Goal: Transaction & Acquisition: Purchase product/service

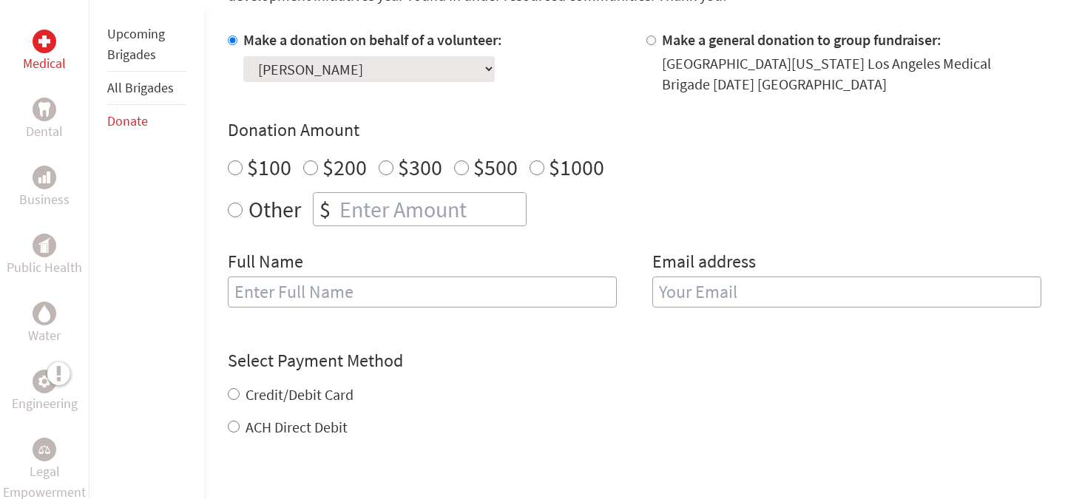
scroll to position [473, 0]
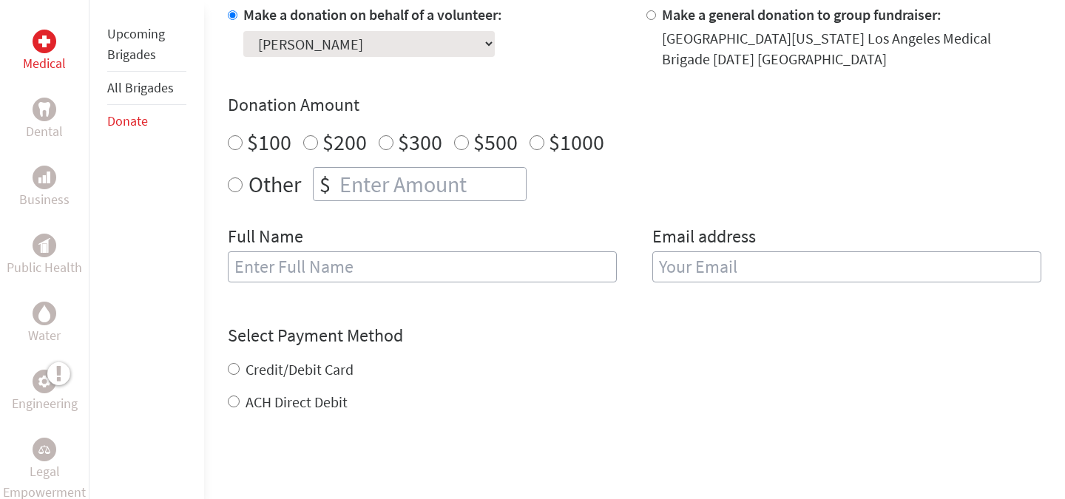
radio input "true"
click at [378, 184] on input "number" at bounding box center [431, 184] width 189 height 33
type input "1250"
click at [345, 275] on input "text" at bounding box center [422, 266] width 389 height 31
type input "[PERSON_NAME]"
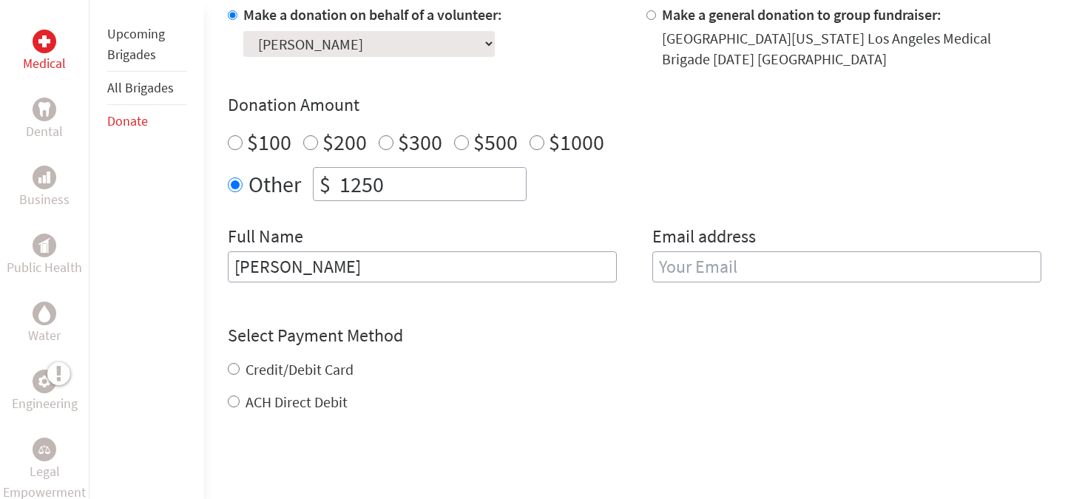
click at [757, 268] on input "email" at bounding box center [846, 266] width 389 height 31
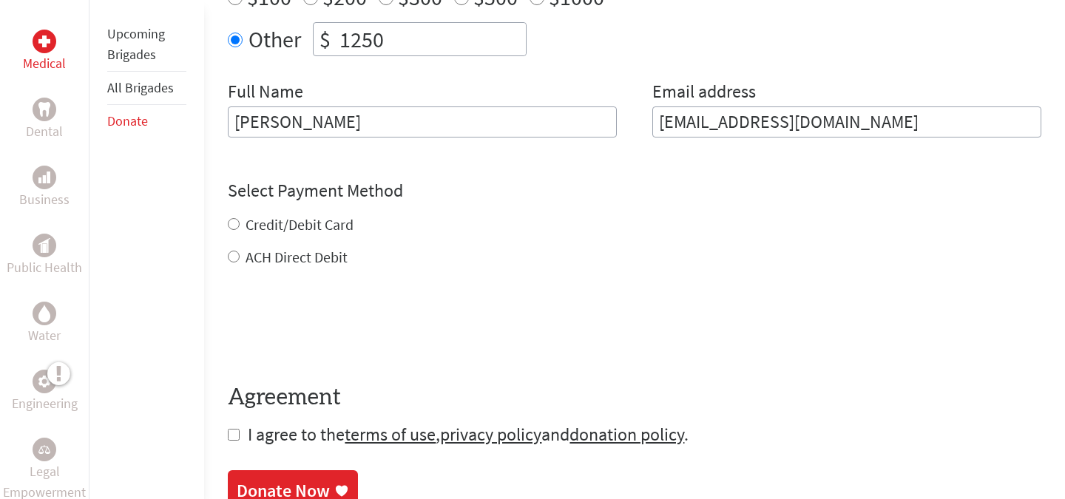
scroll to position [630, 0]
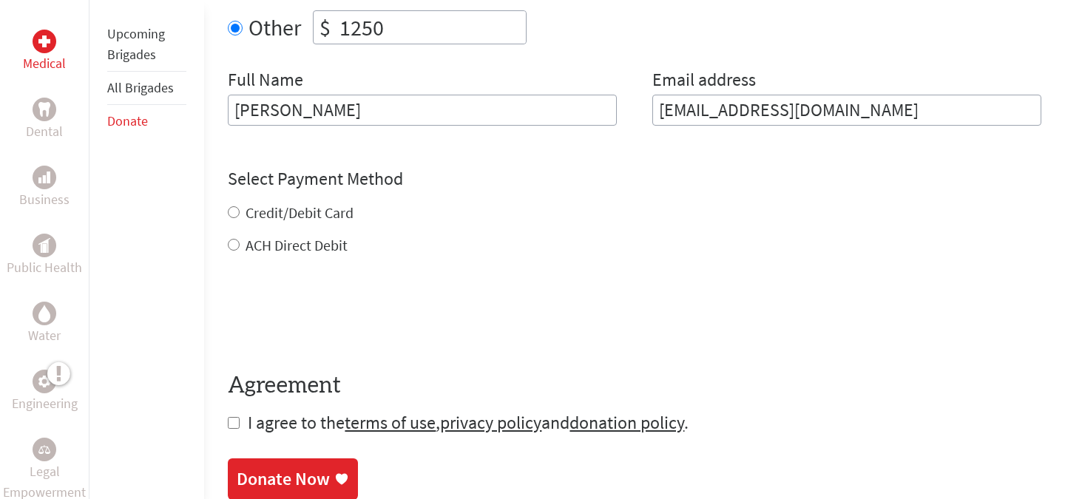
type input "jennabush44@ucla.edu"
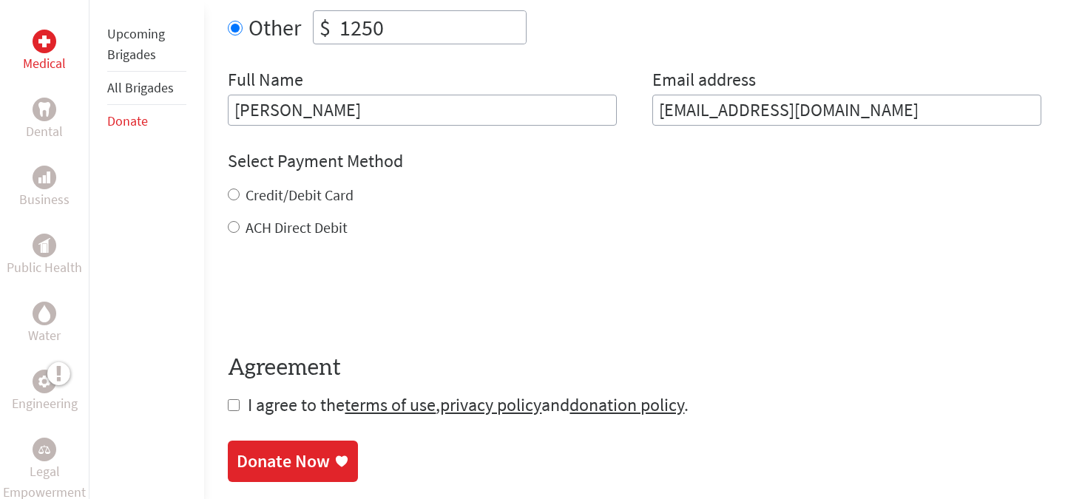
click at [234, 214] on div "Credit/Debit Card ACH Direct Debit" at bounding box center [635, 211] width 814 height 53
click at [228, 189] on input "Credit/Debit Card" at bounding box center [234, 195] width 12 height 12
radio input "true"
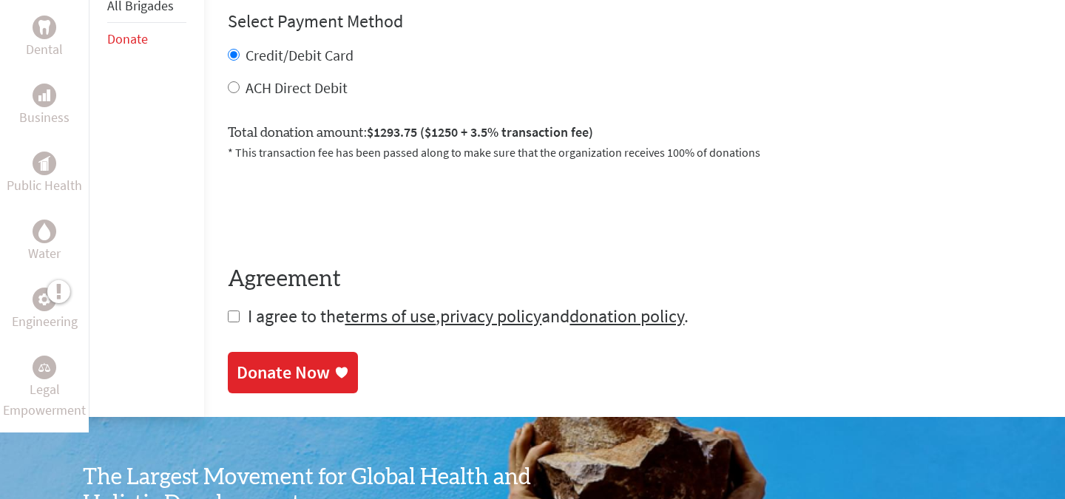
scroll to position [795, 0]
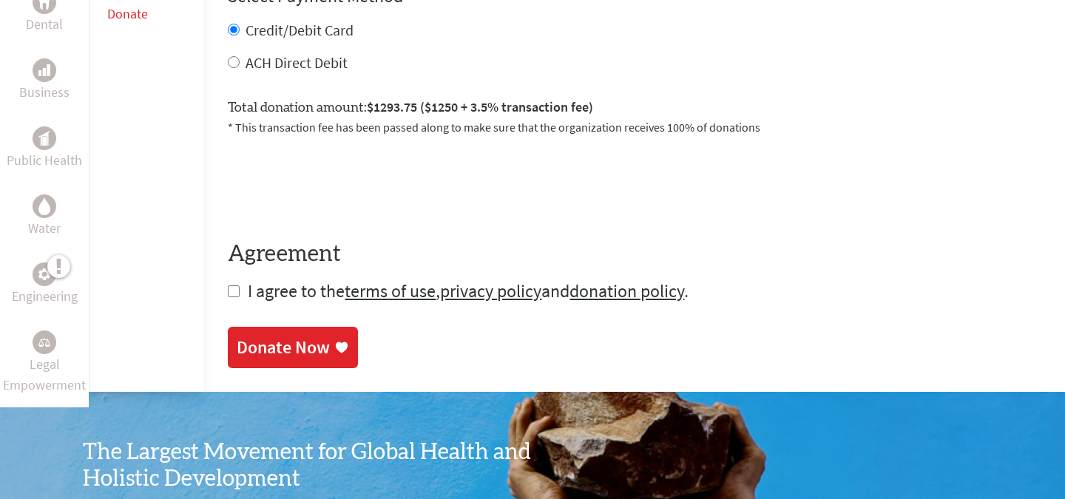
click at [232, 294] on input "checkbox" at bounding box center [234, 291] width 12 height 12
checkbox input "true"
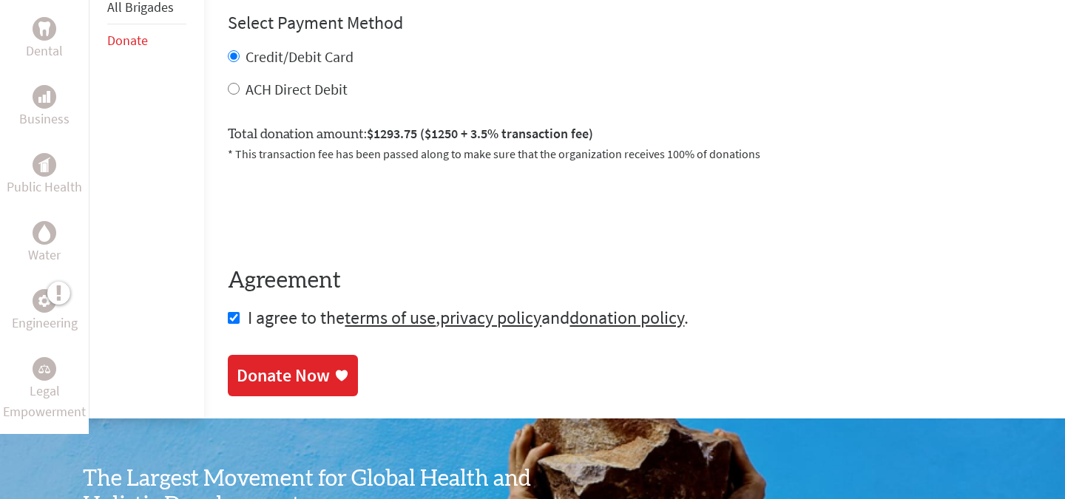
scroll to position [769, 0]
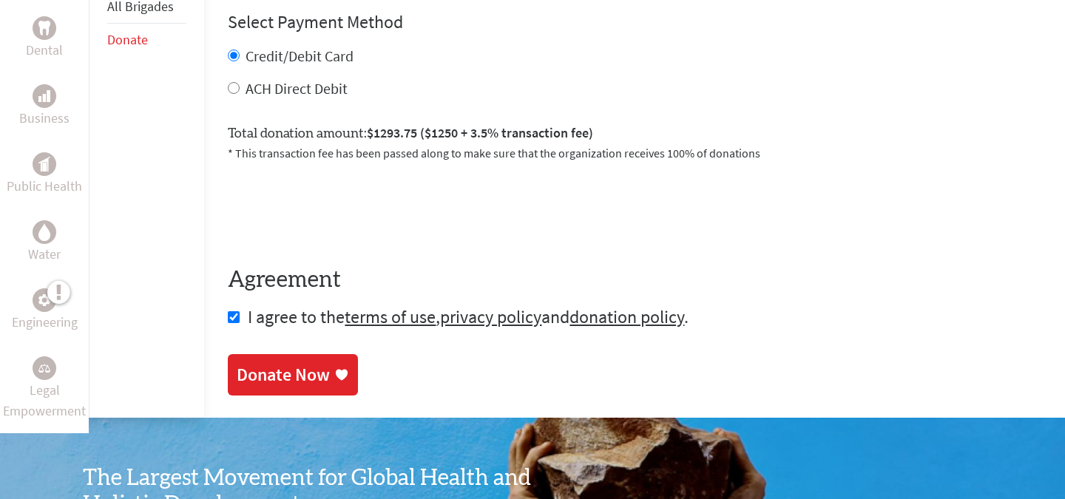
click at [298, 384] on div "Donate Now" at bounding box center [283, 375] width 93 height 24
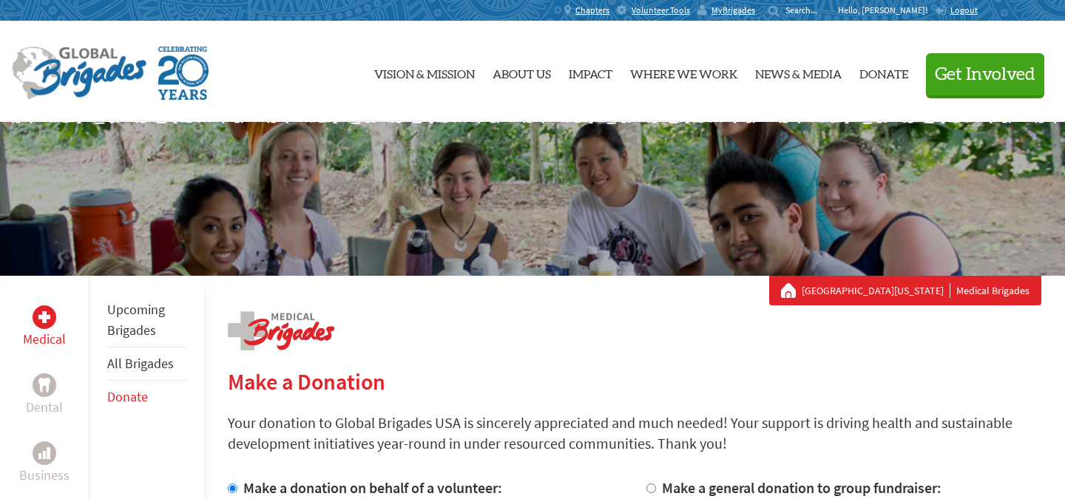
scroll to position [131, 0]
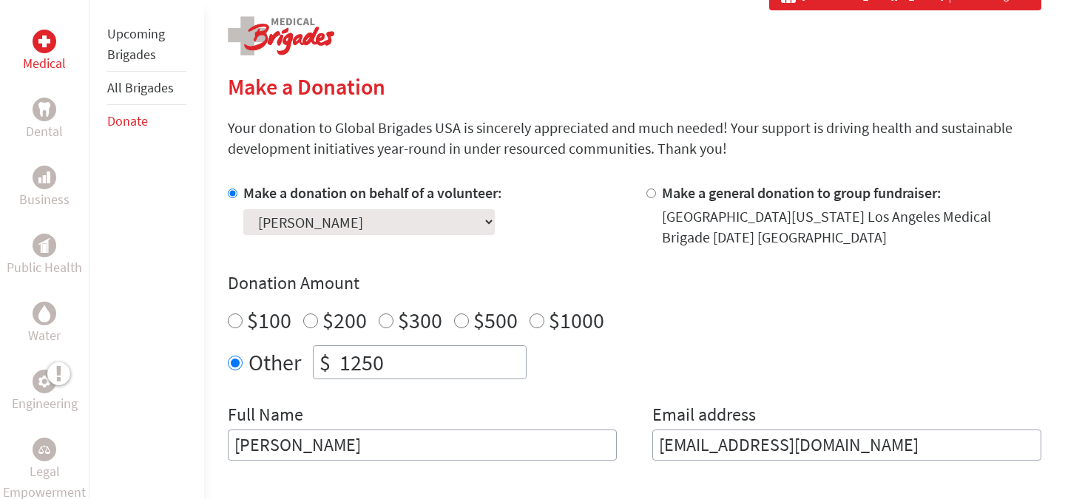
scroll to position [141, 0]
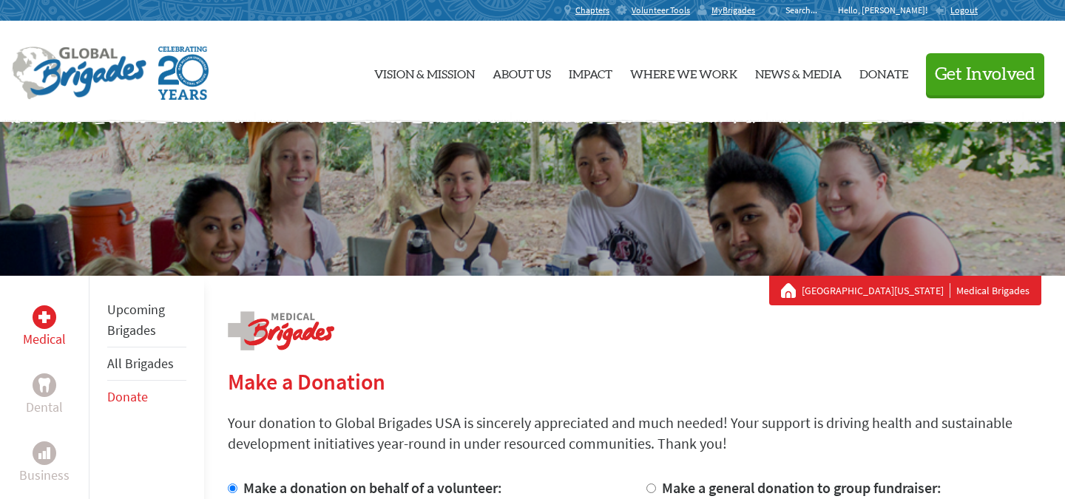
click at [439, 420] on p "Your donation to Global Brigades USA is sincerely appreciated and much needed! …" at bounding box center [635, 433] width 814 height 41
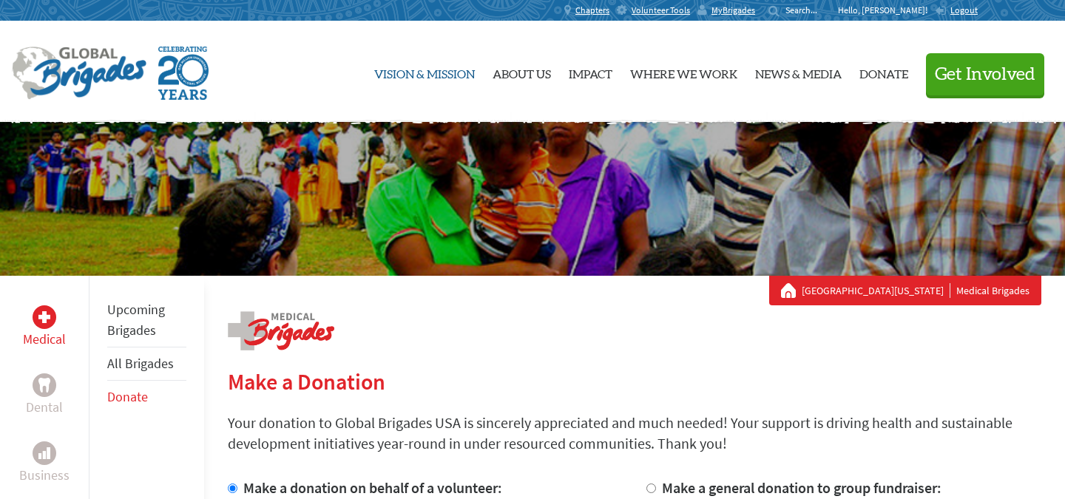
click at [418, 78] on link "Vision & Mission" at bounding box center [424, 71] width 101 height 77
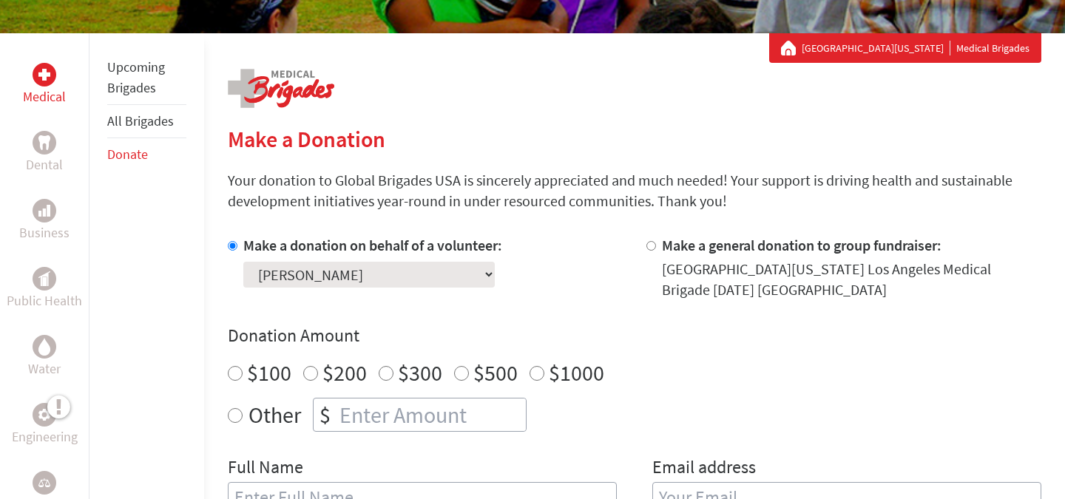
scroll to position [242, 0]
click at [147, 81] on link "Upcoming Brigades" at bounding box center [136, 78] width 58 height 38
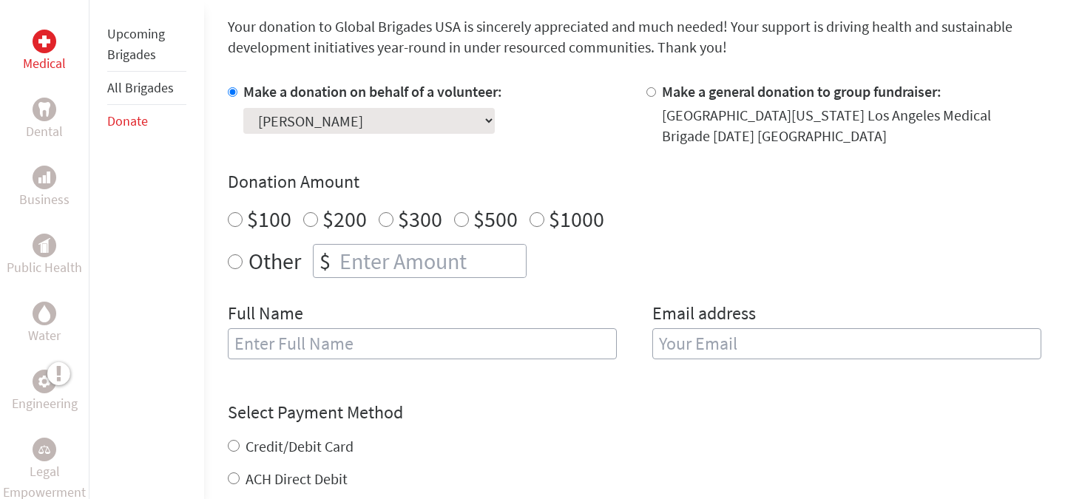
scroll to position [242, 0]
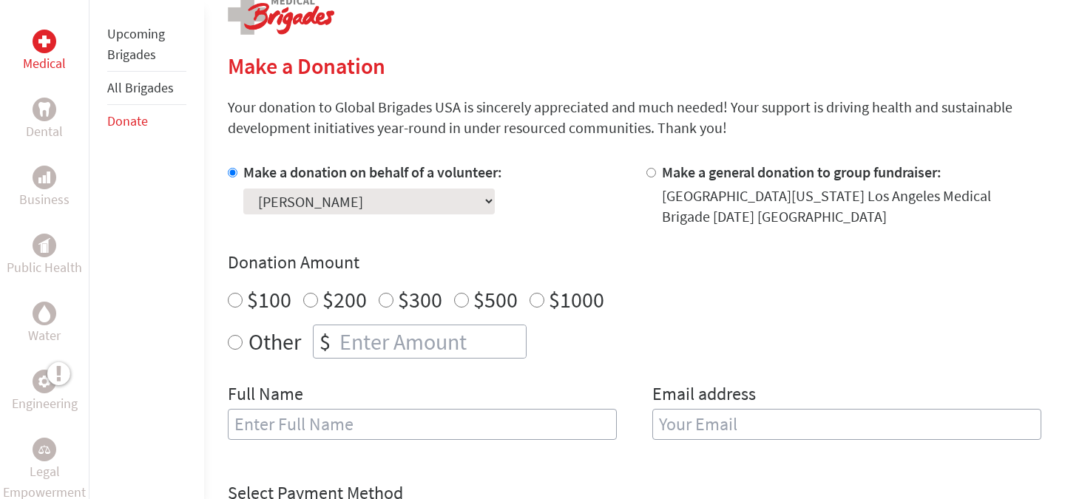
scroll to position [239, 0]
